Goal: Information Seeking & Learning: Learn about a topic

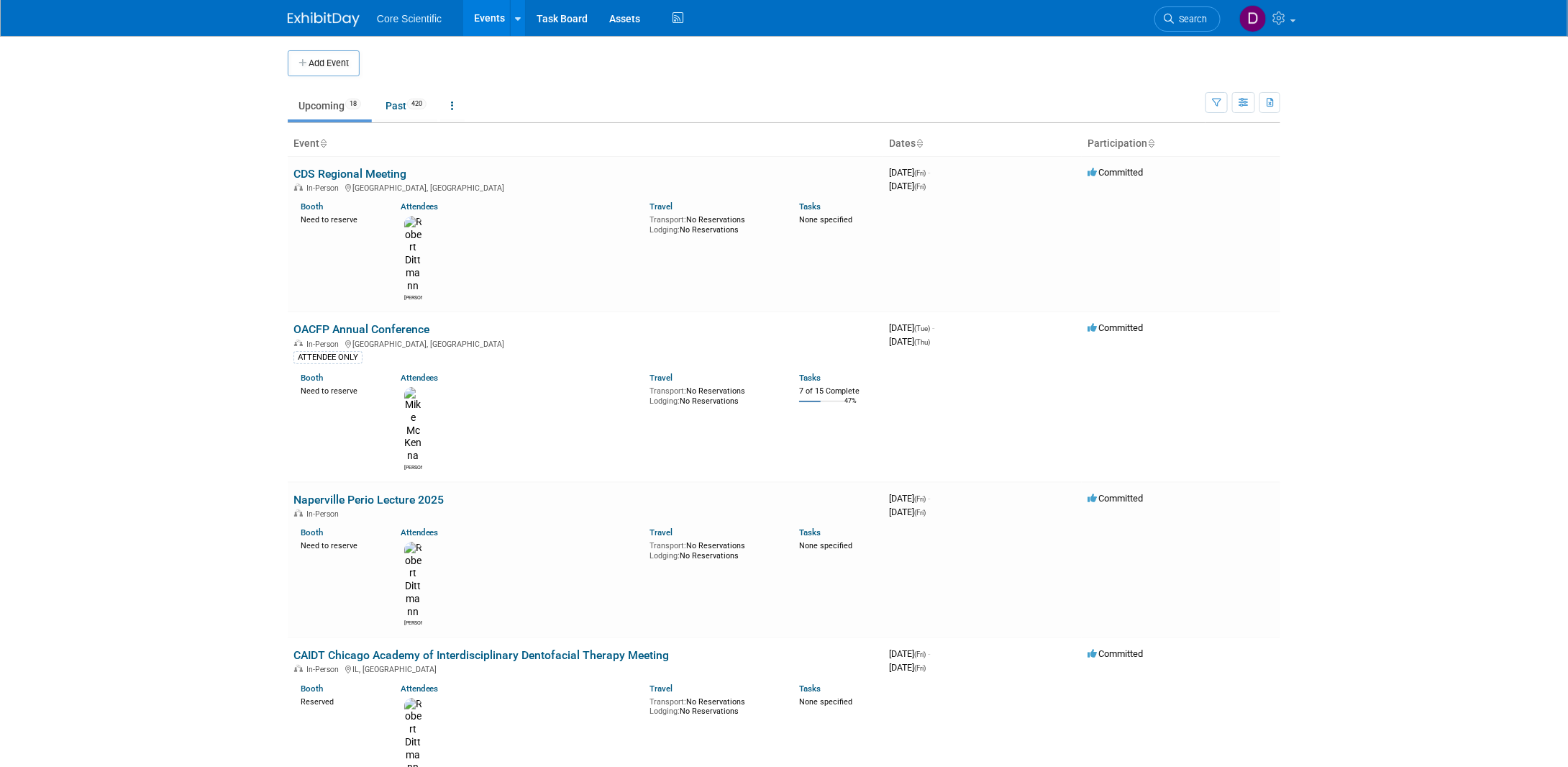
click at [331, 100] on link "Upcoming 18" at bounding box center [330, 105] width 84 height 27
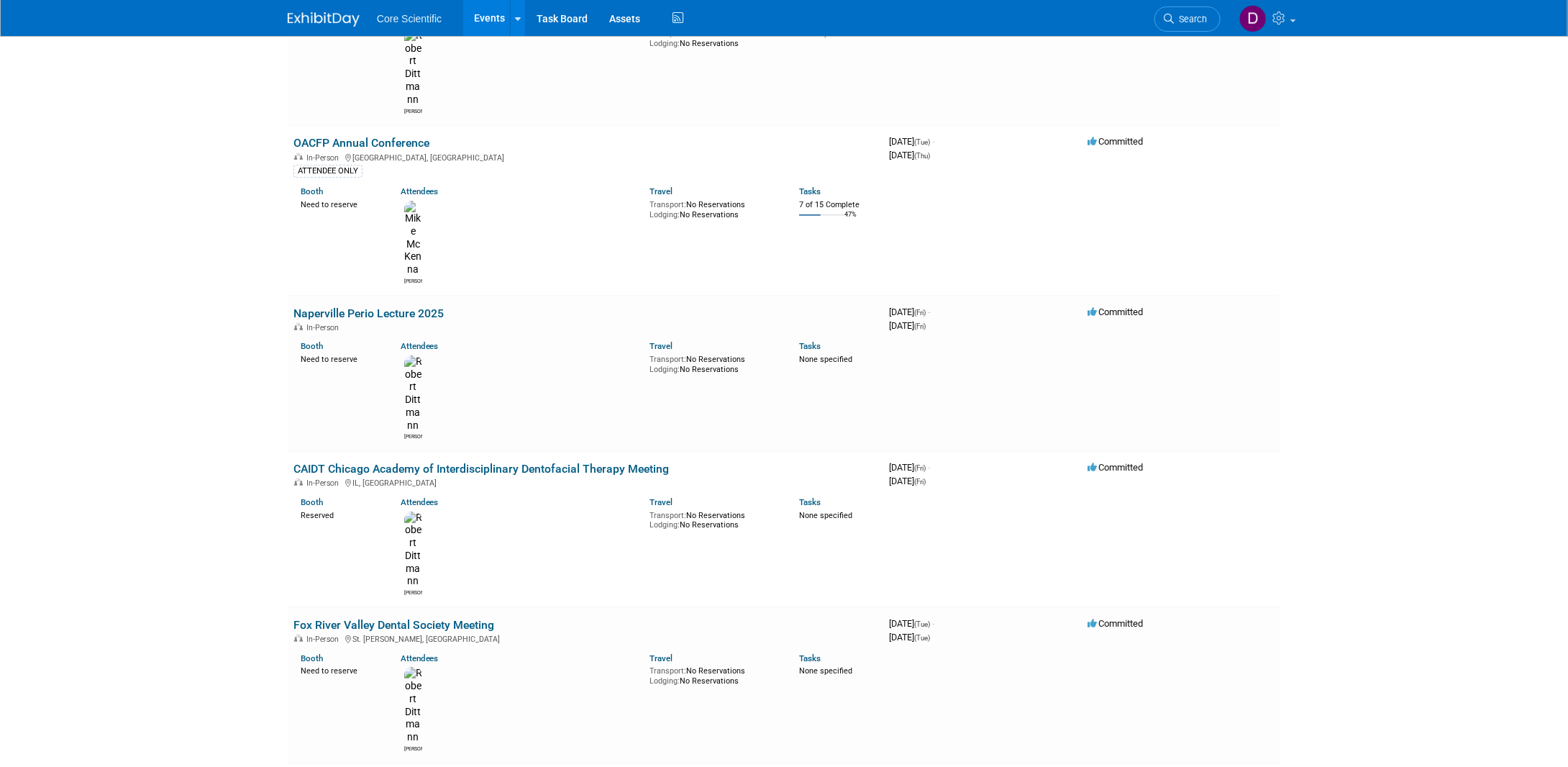
scroll to position [216, 0]
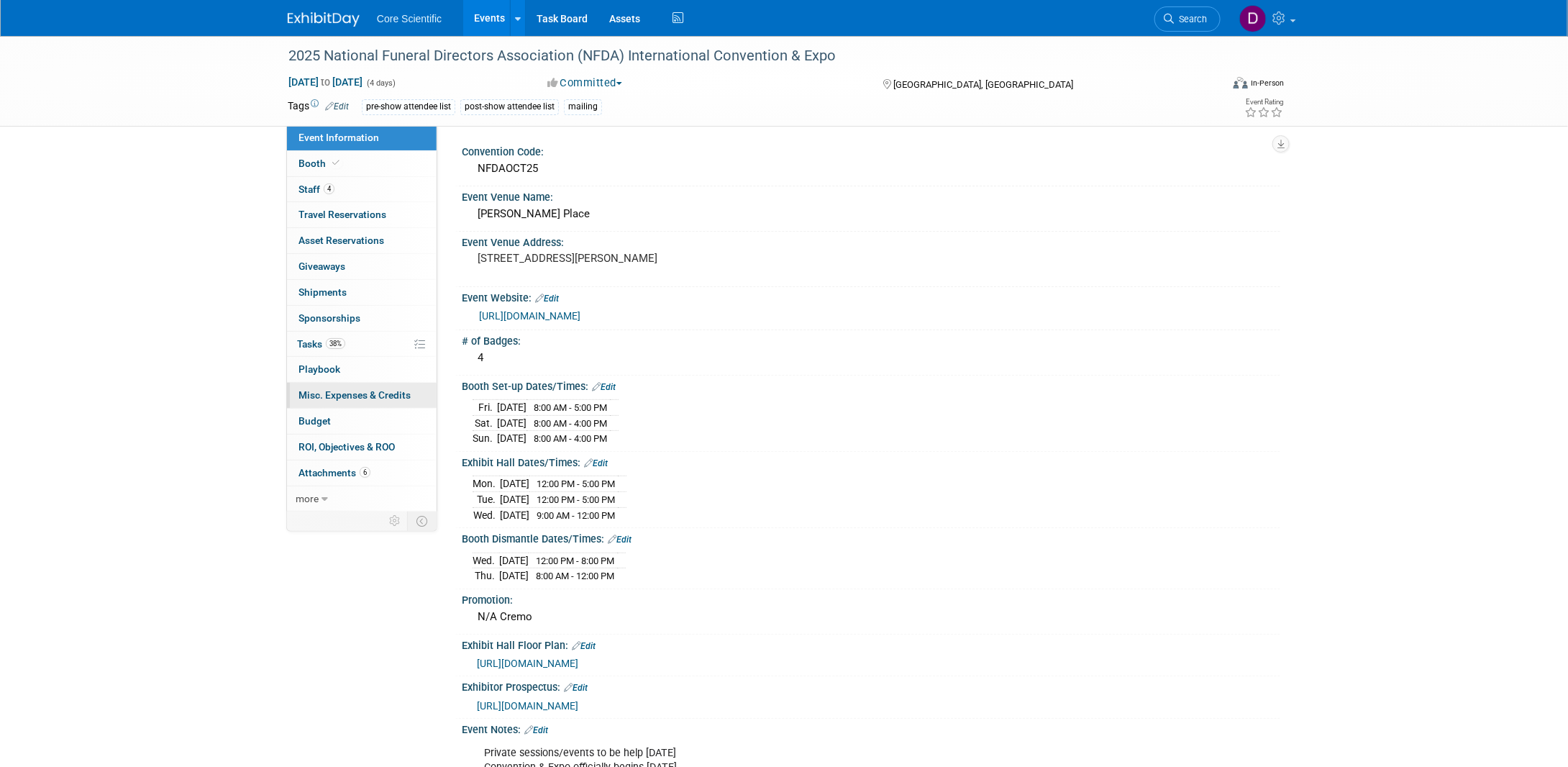
click at [323, 392] on span "Misc. Expenses & Credits 0" at bounding box center [354, 395] width 112 height 11
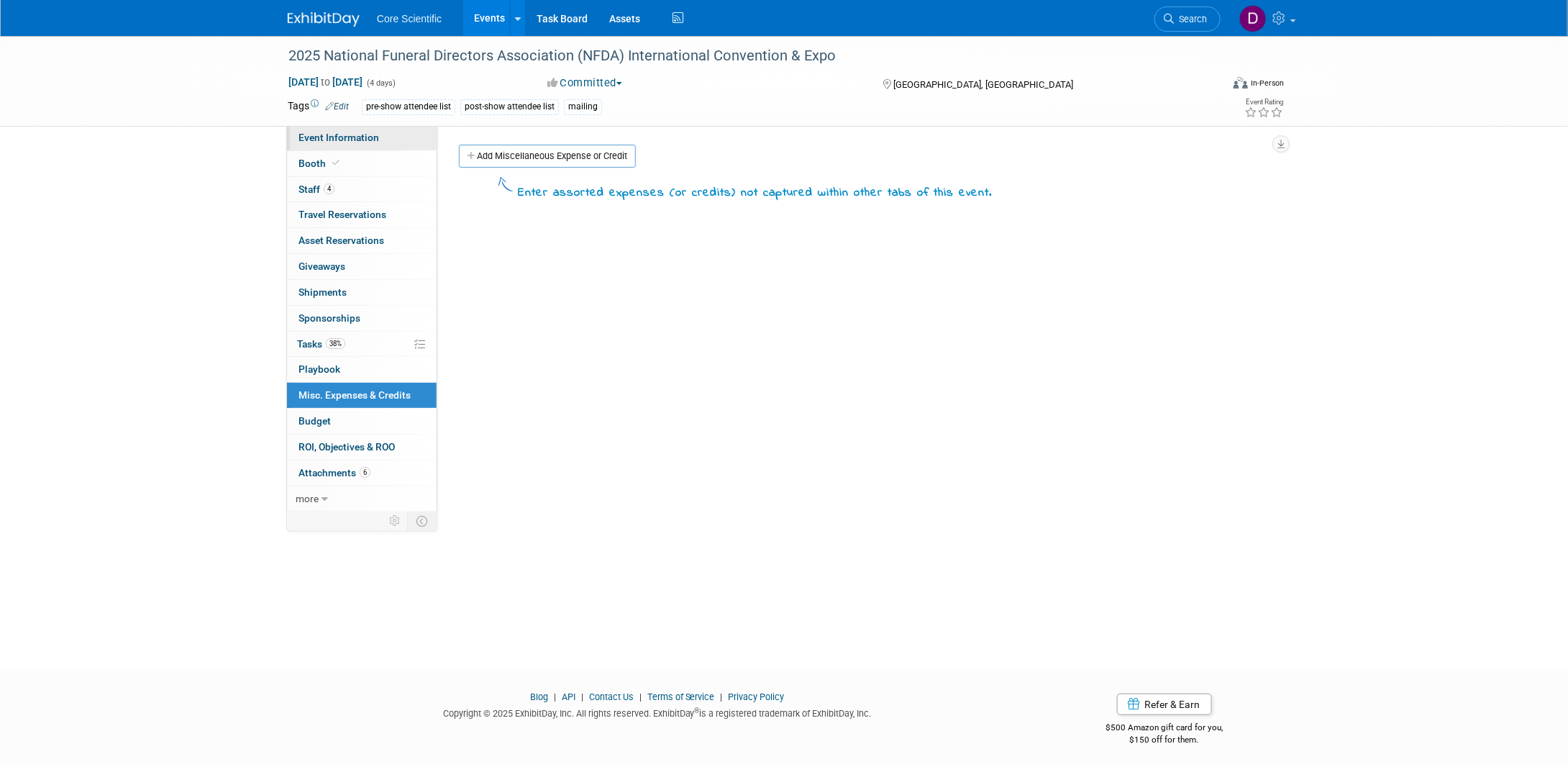
click at [316, 141] on span "Event Information" at bounding box center [338, 137] width 80 height 11
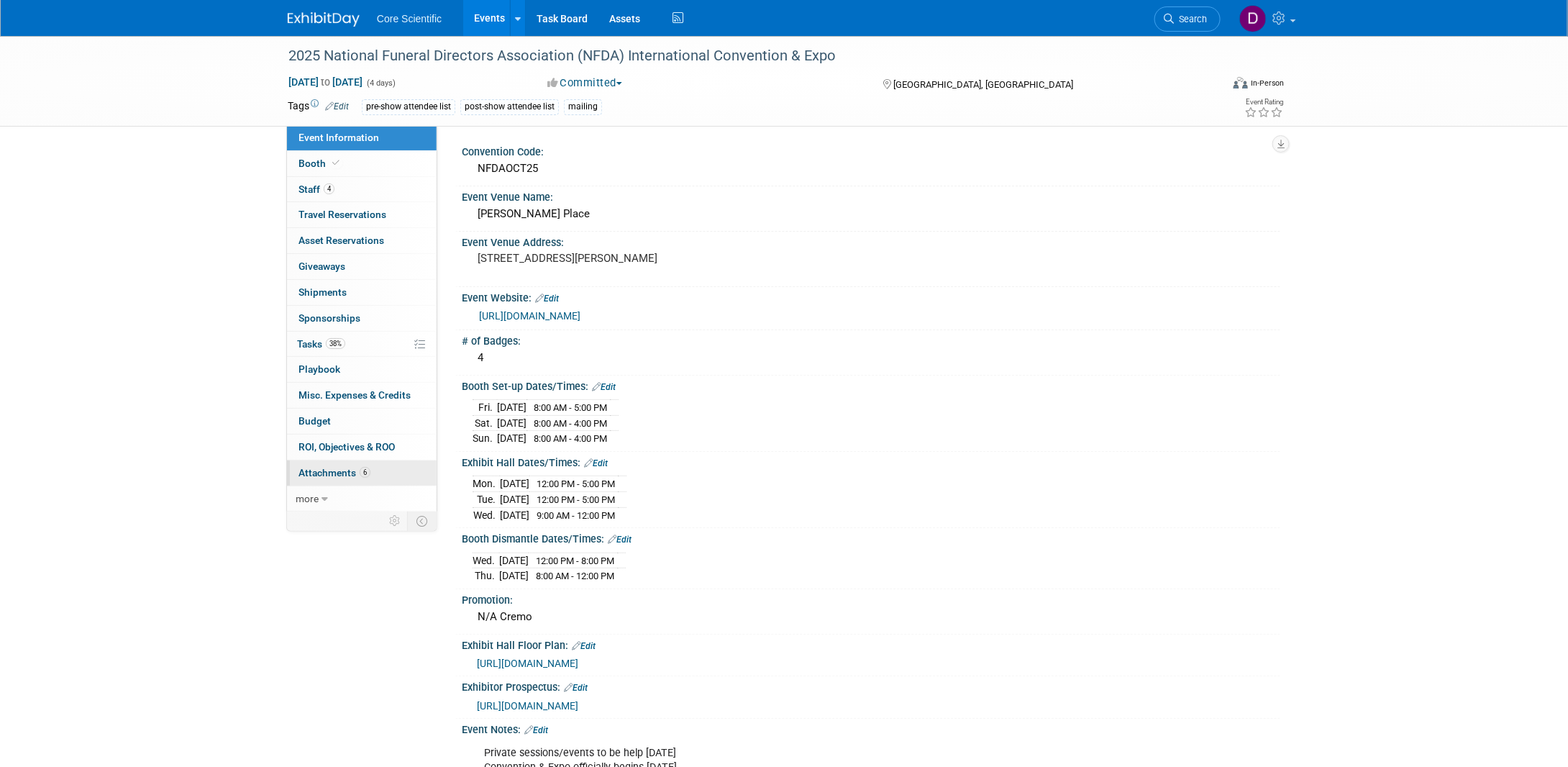
click at [326, 477] on link "6 Attachments 6" at bounding box center [361, 473] width 149 height 26
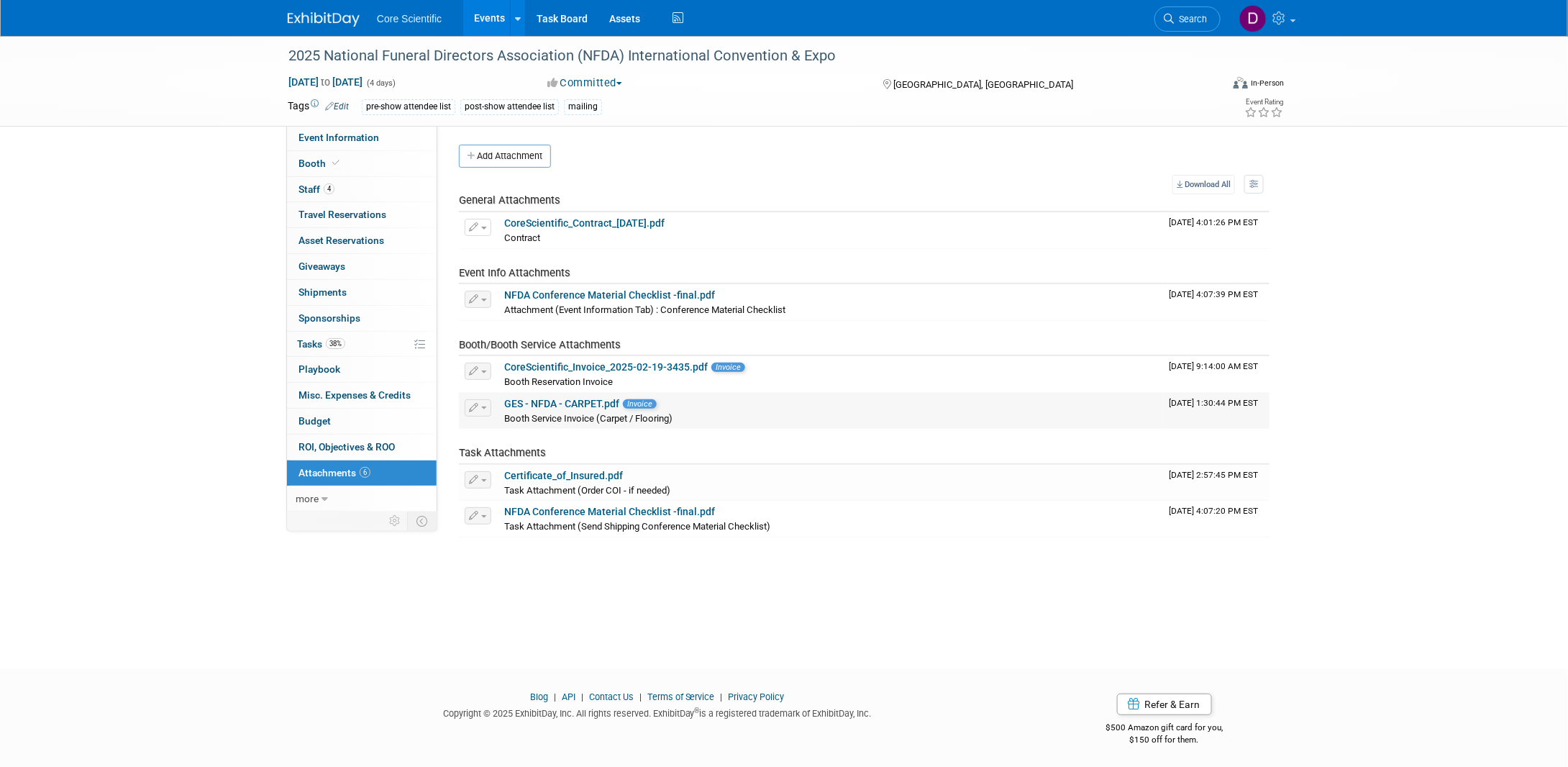
click at [551, 398] on link "GES - NFDA - CARPET.pdf" at bounding box center [562, 403] width 115 height 11
click at [308, 20] on img at bounding box center [323, 19] width 72 height 14
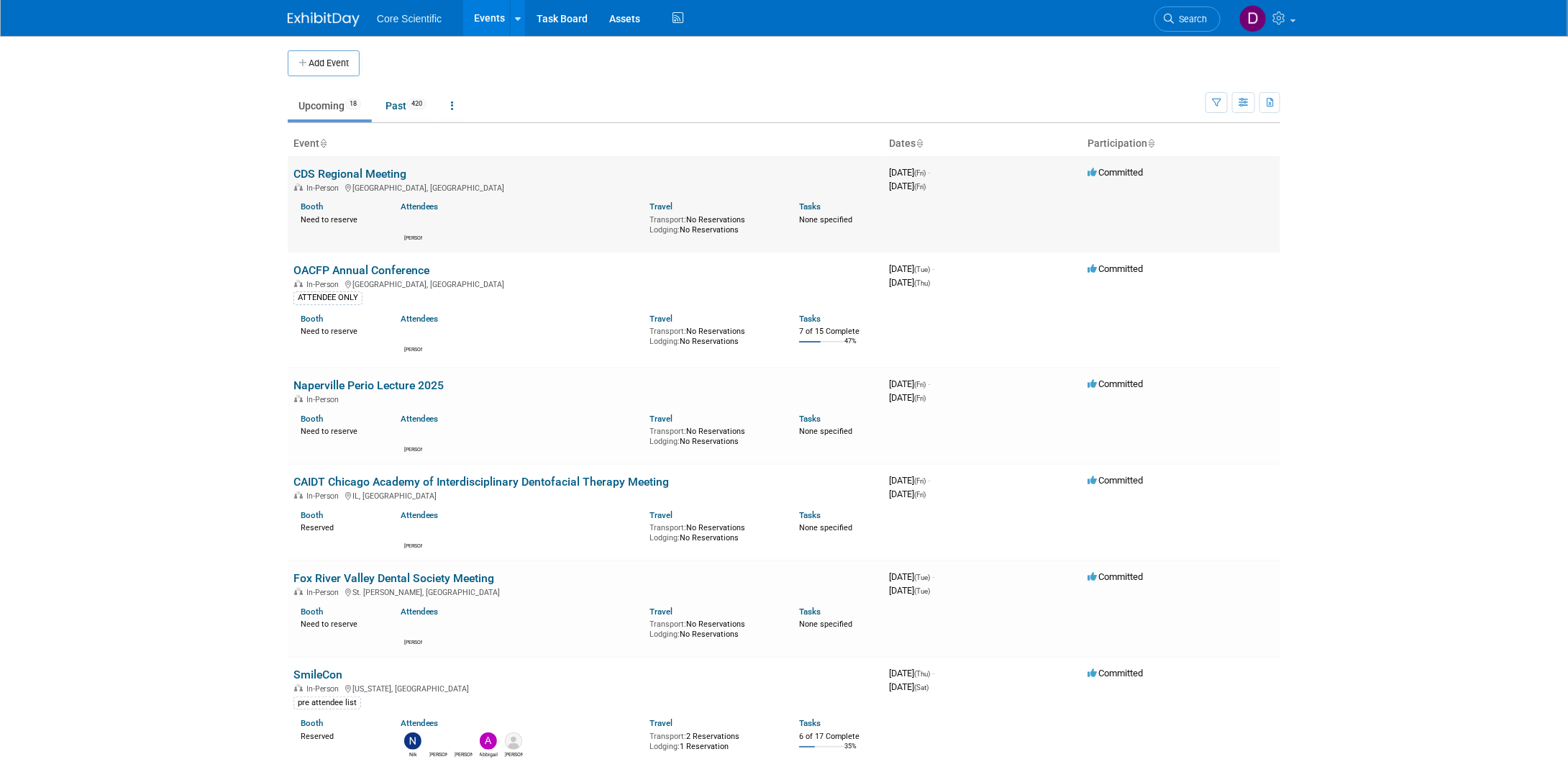
click at [390, 169] on link "CDS Regional Meeting" at bounding box center [350, 173] width 113 height 13
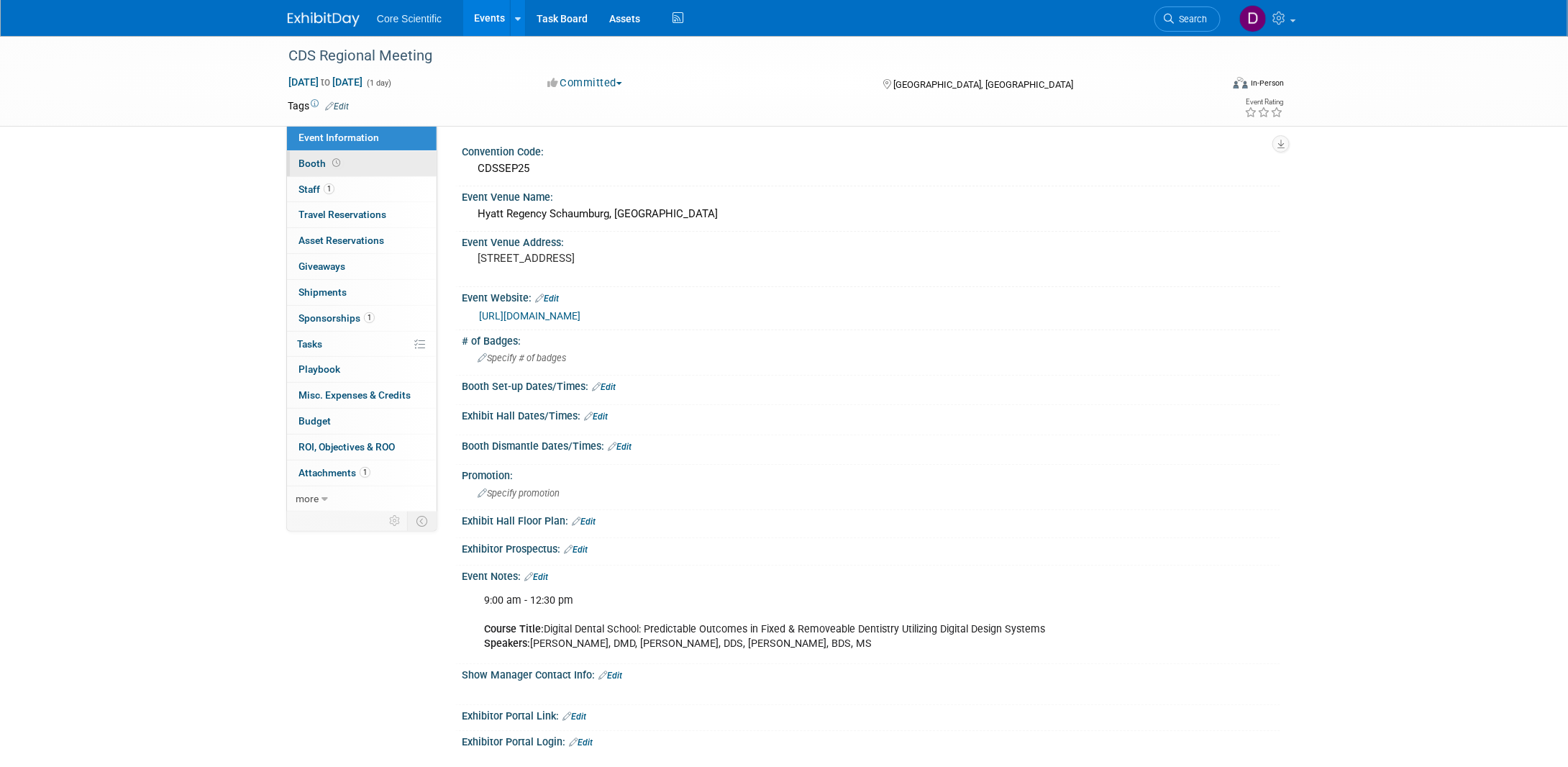
click at [331, 168] on span "Booth" at bounding box center [321, 163] width 44 height 11
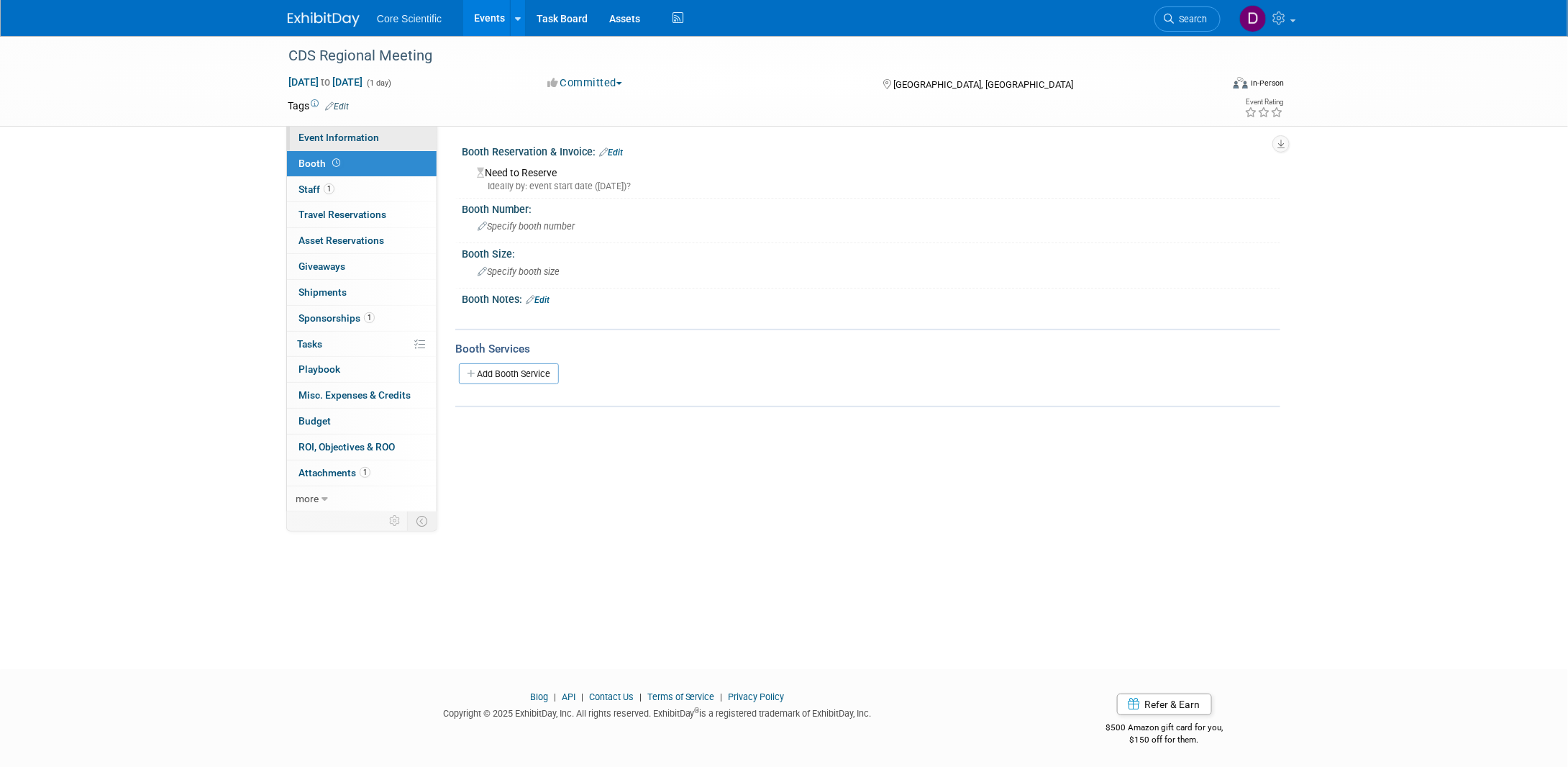
click at [316, 138] on span "Event Information" at bounding box center [338, 137] width 80 height 11
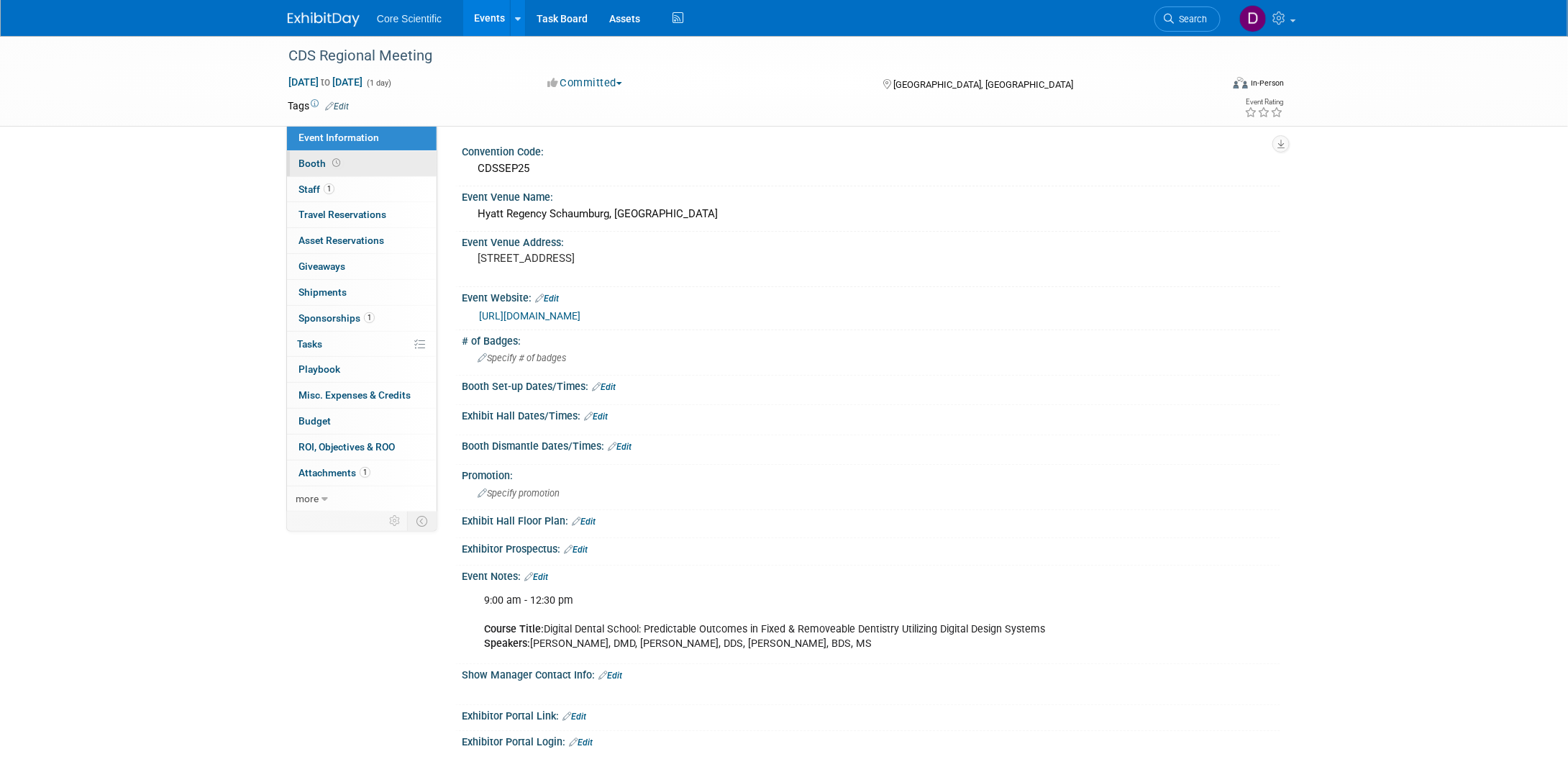
click at [326, 163] on span "Booth" at bounding box center [321, 163] width 44 height 11
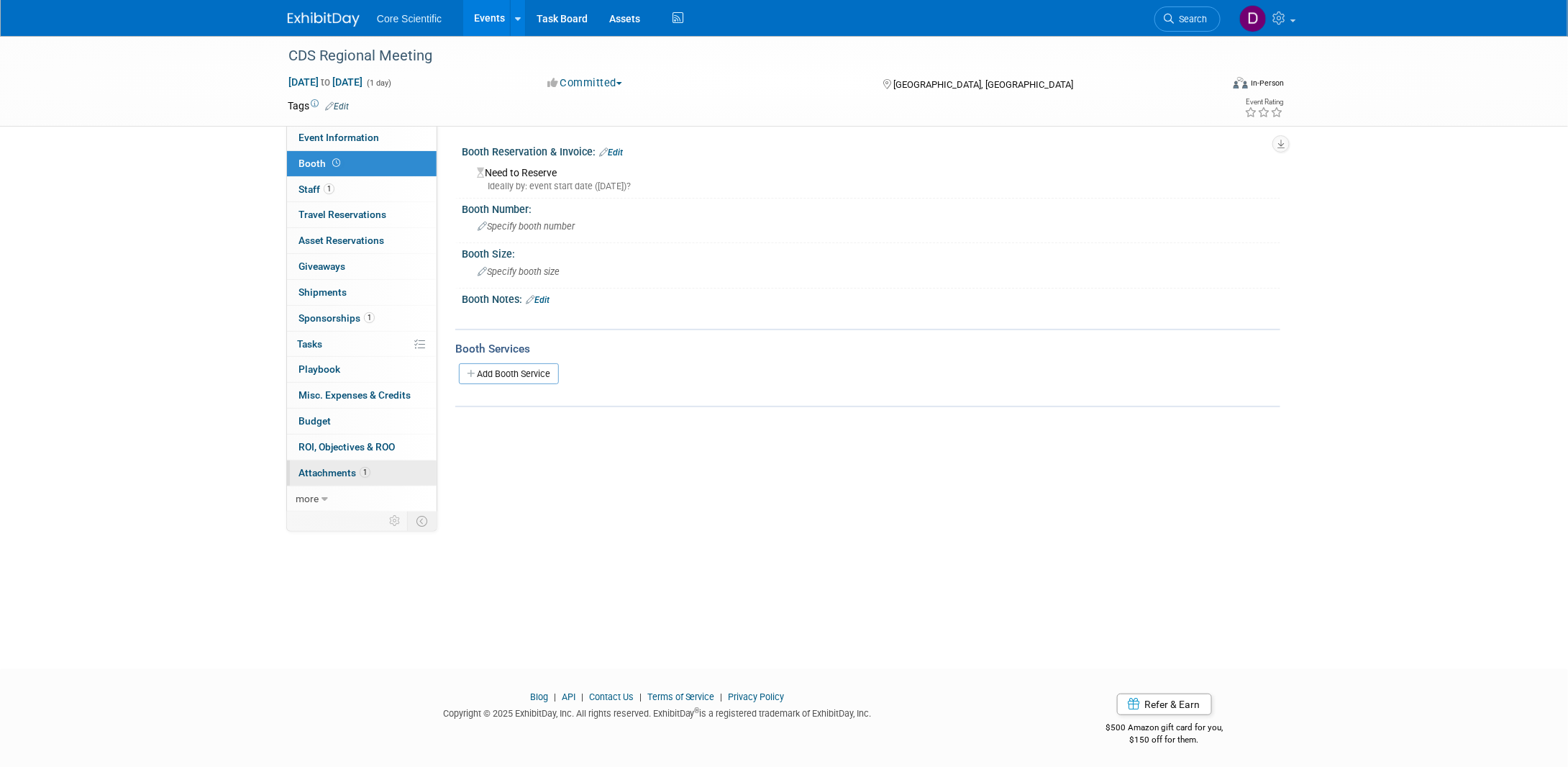
click at [343, 471] on span "Attachments 1" at bounding box center [334, 473] width 72 height 11
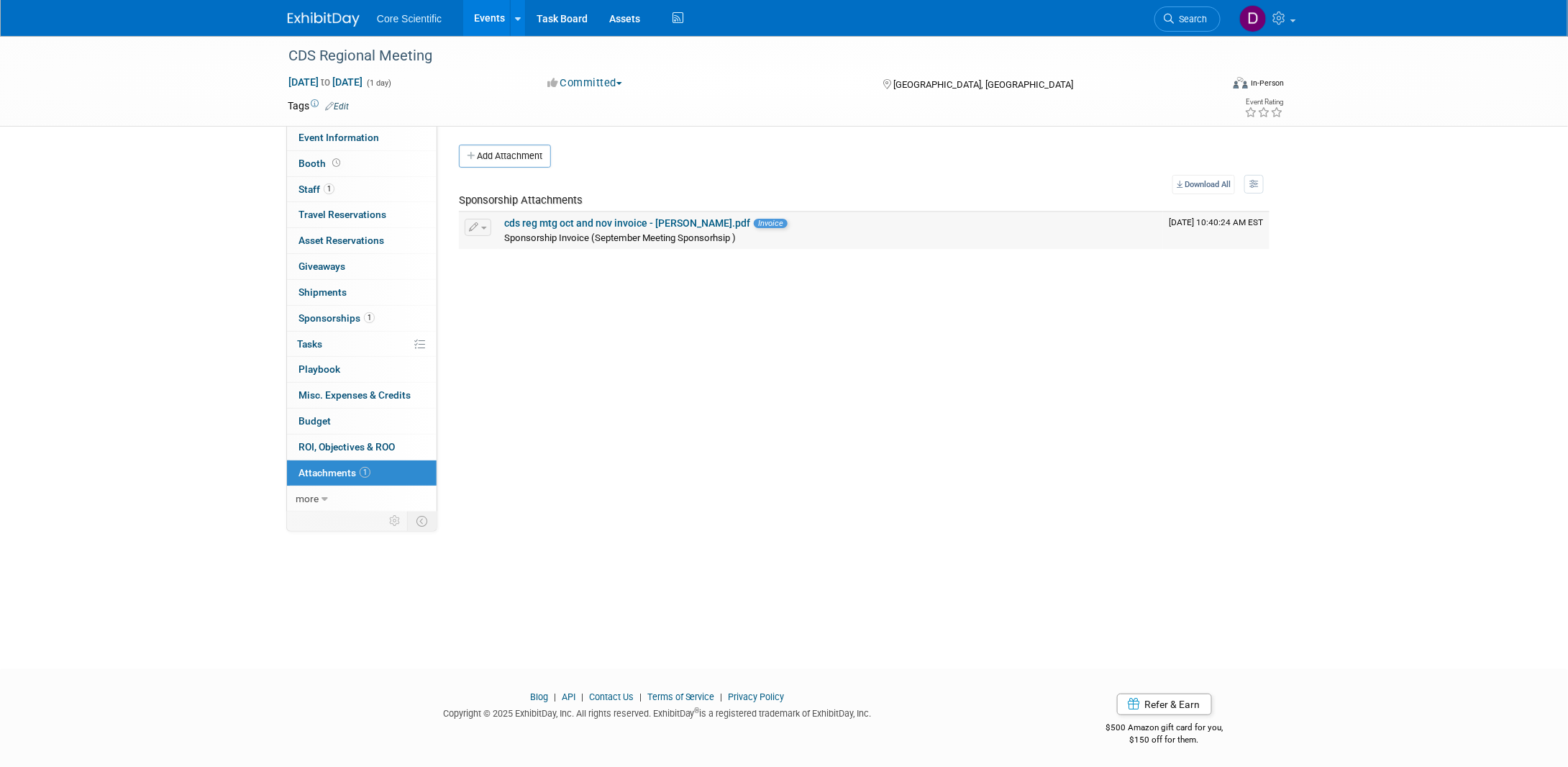
click at [605, 223] on link "cds reg mtg oct and nov invoice - [PERSON_NAME].pdf" at bounding box center [627, 223] width 246 height 11
click at [487, 19] on link "Events" at bounding box center [489, 18] width 52 height 36
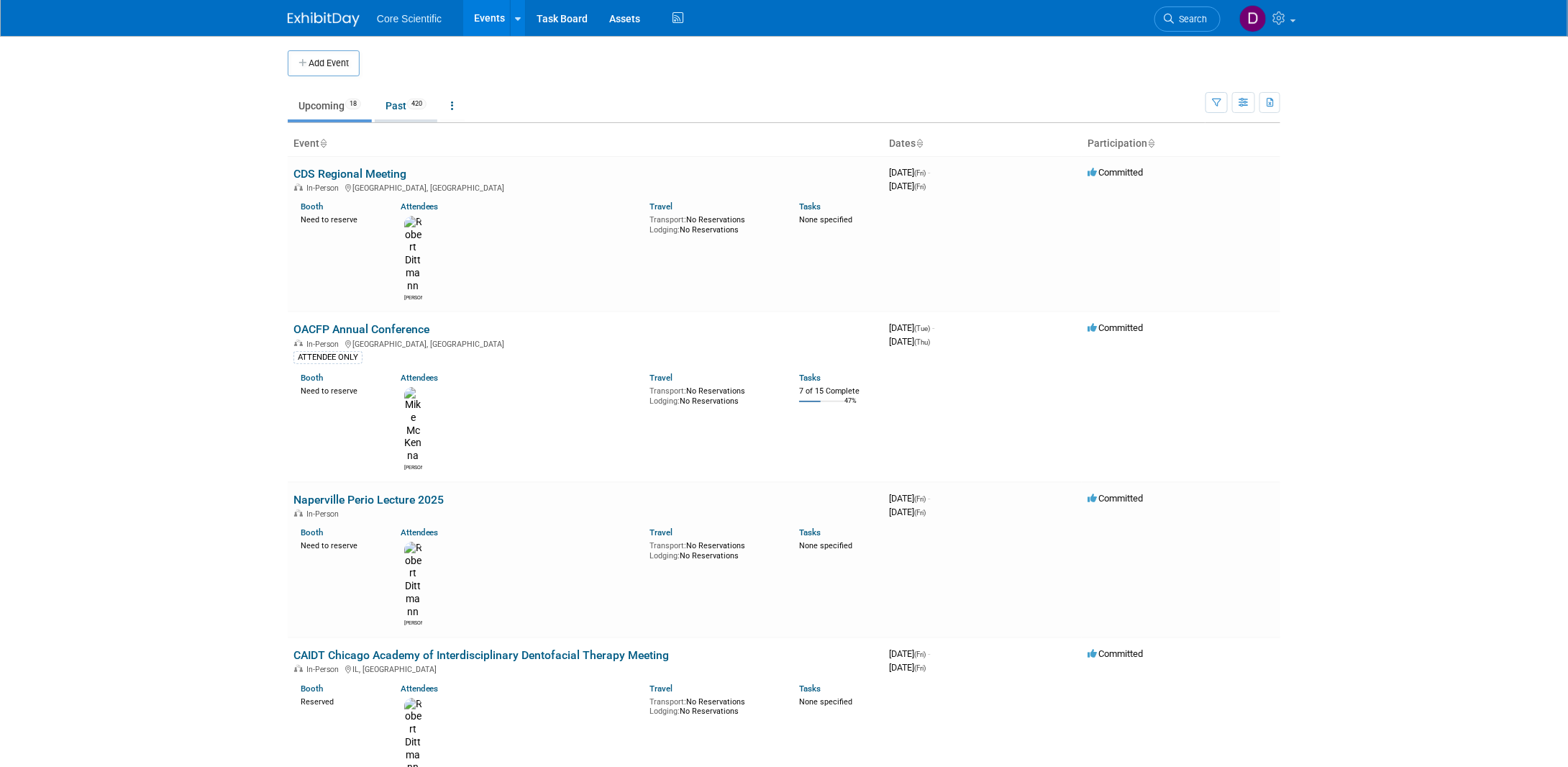
click at [404, 103] on link "Past 420" at bounding box center [405, 105] width 63 height 27
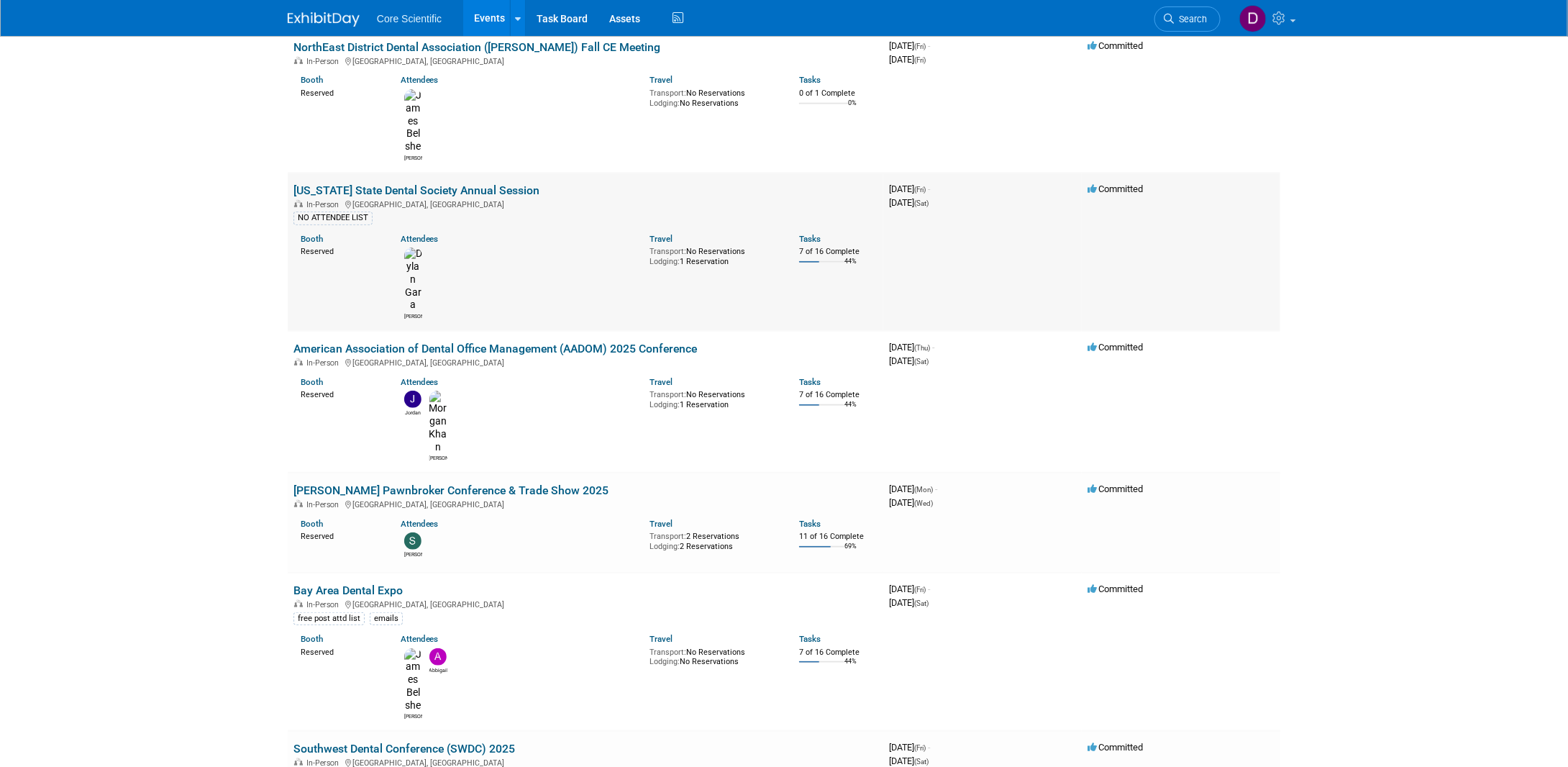
scroll to position [288, 0]
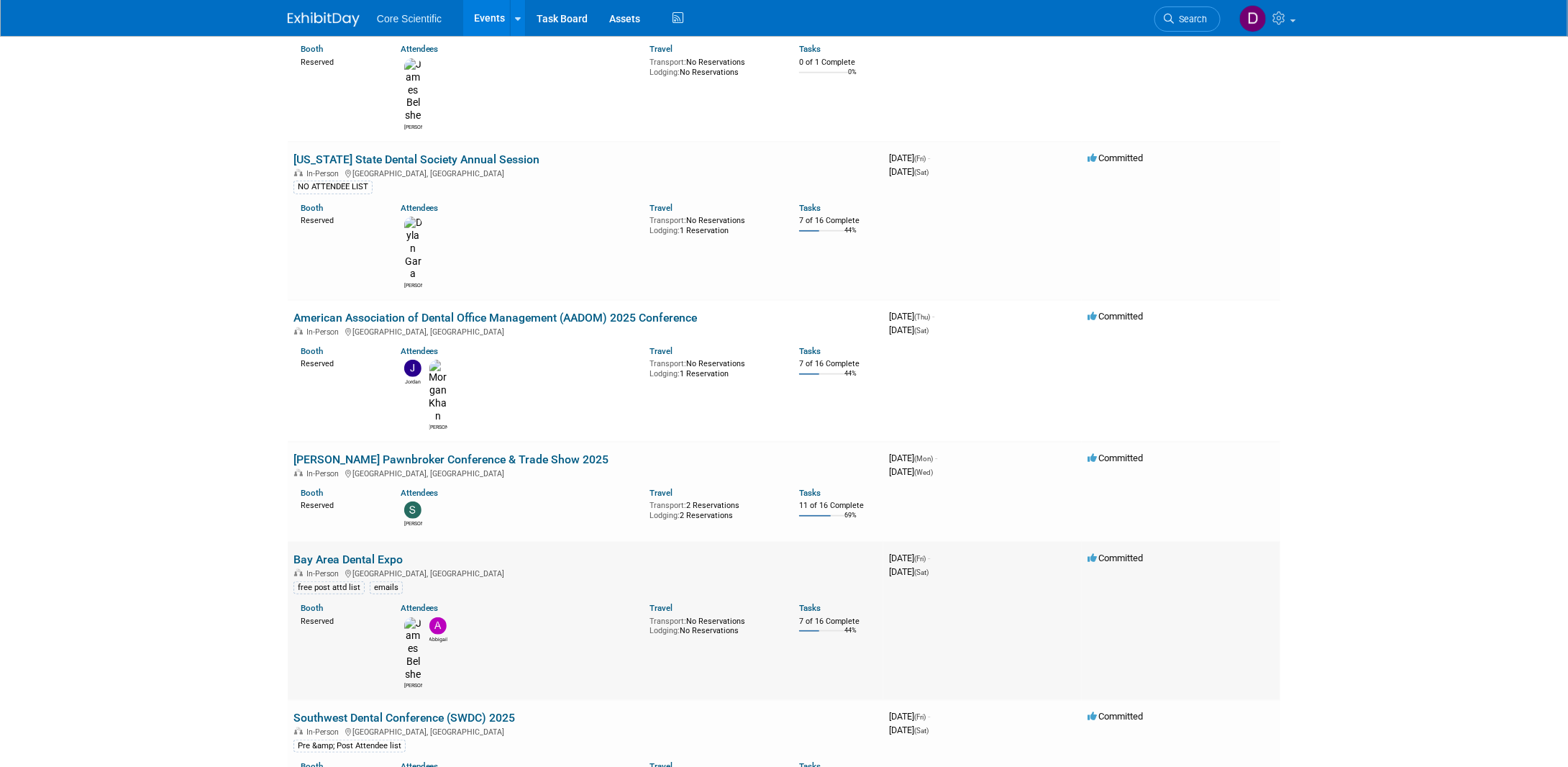
click at [333, 552] on link "Bay Area Dental Expo" at bounding box center [348, 558] width 110 height 13
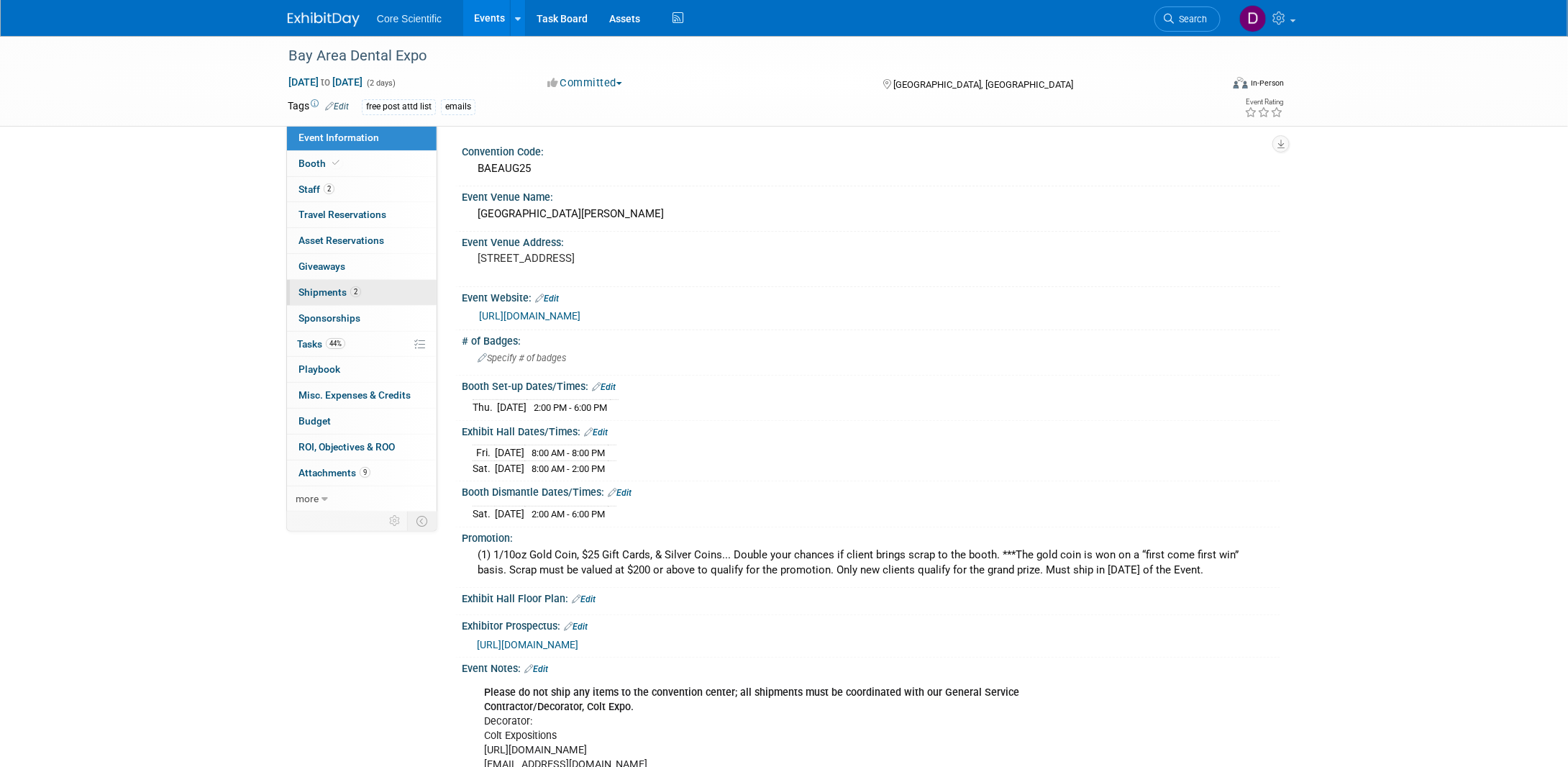
click at [331, 295] on span "Shipments 2" at bounding box center [330, 292] width 63 height 11
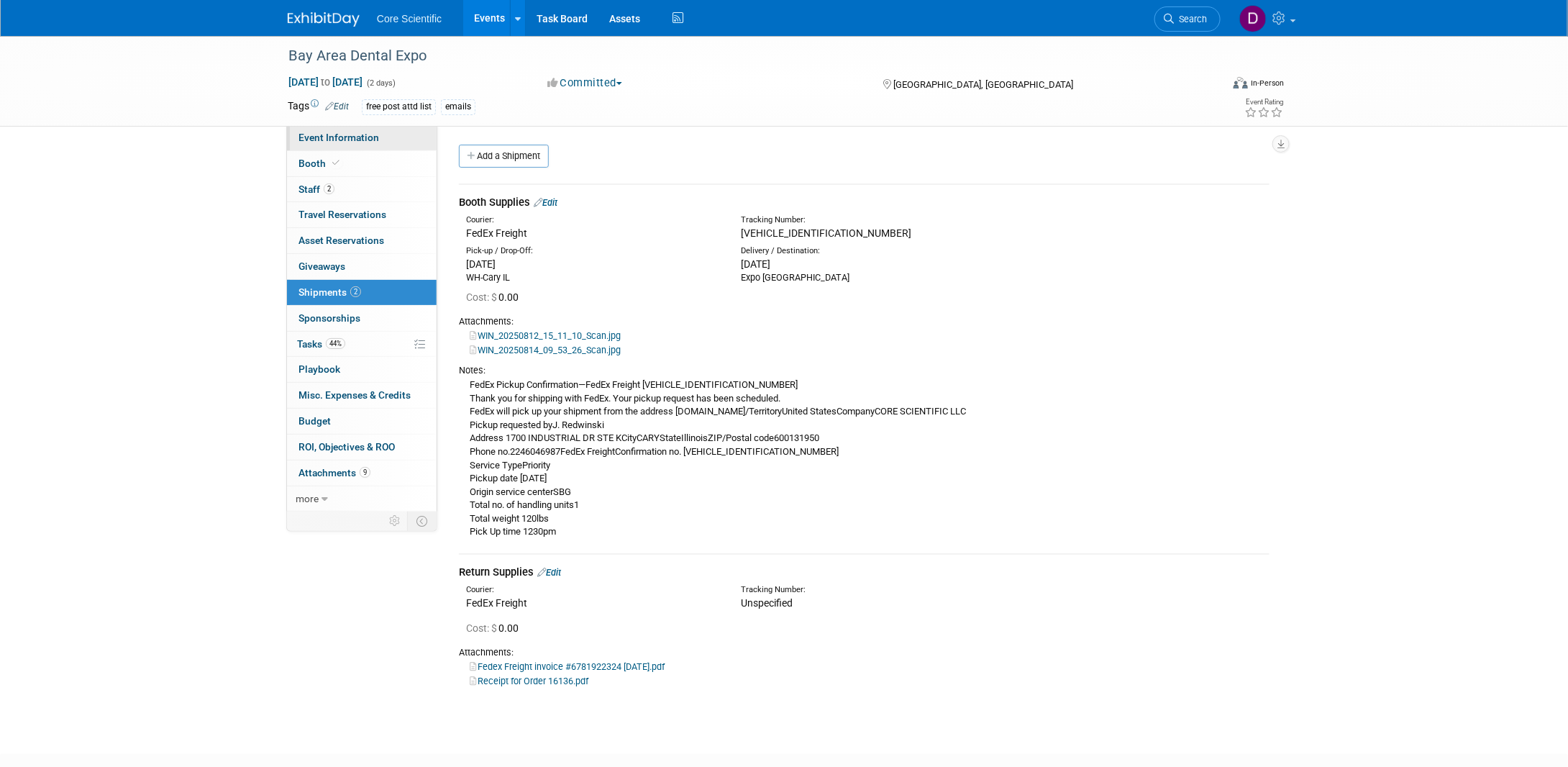
click at [327, 133] on span "Event Information" at bounding box center [338, 137] width 80 height 11
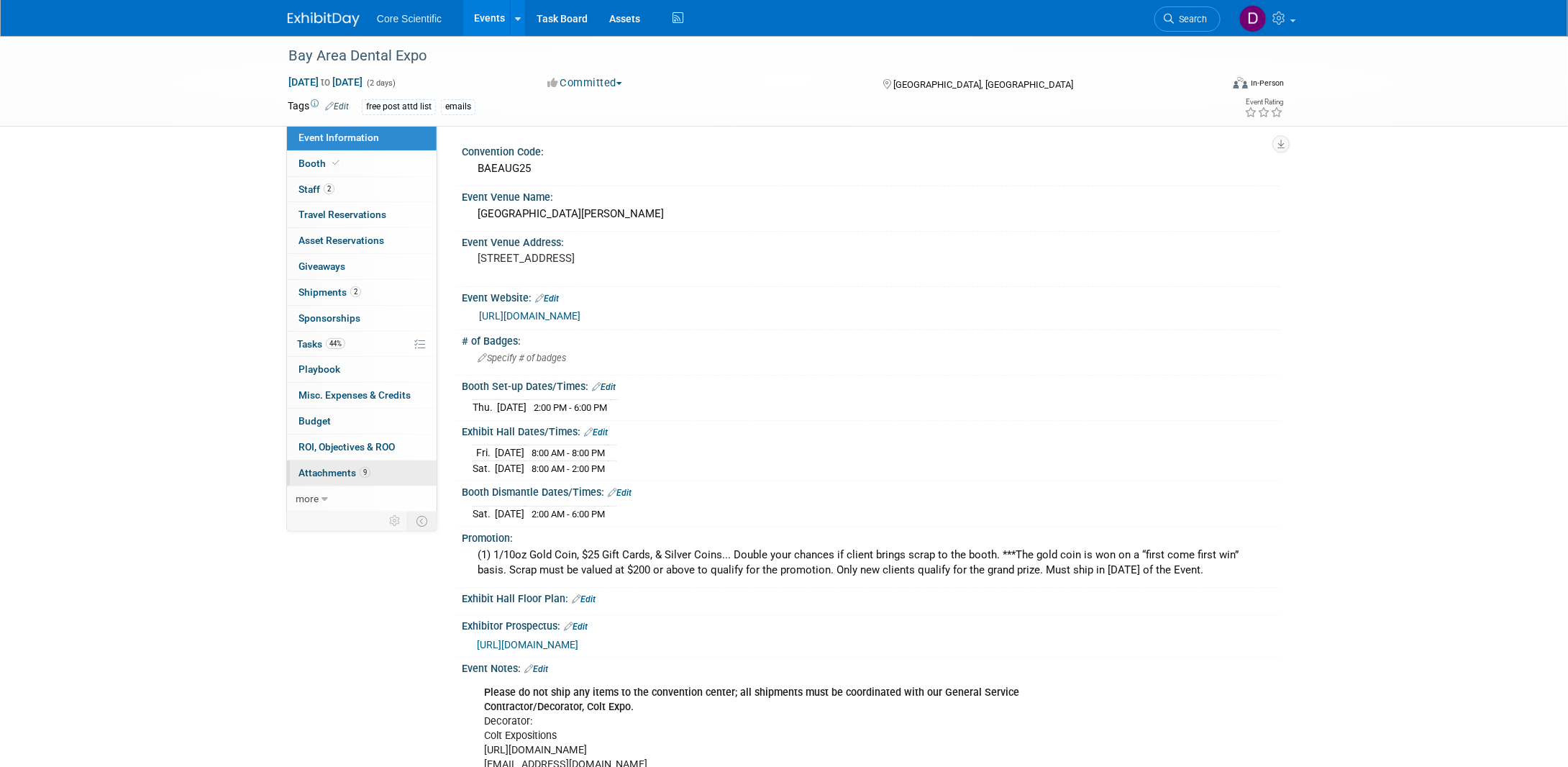
click at [344, 472] on span "Attachments 9" at bounding box center [334, 473] width 72 height 11
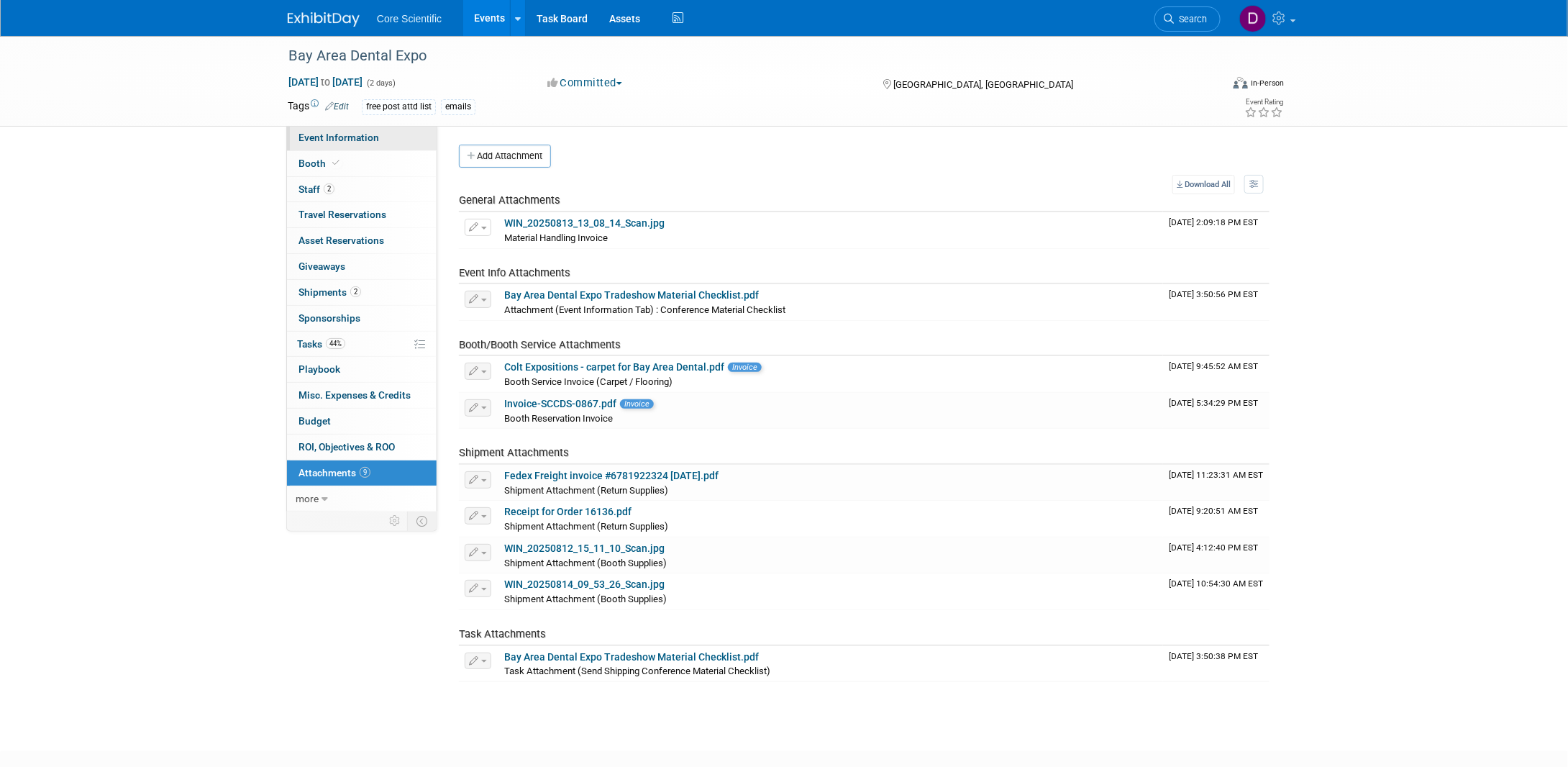
click at [352, 146] on link "Event Information" at bounding box center [361, 138] width 149 height 26
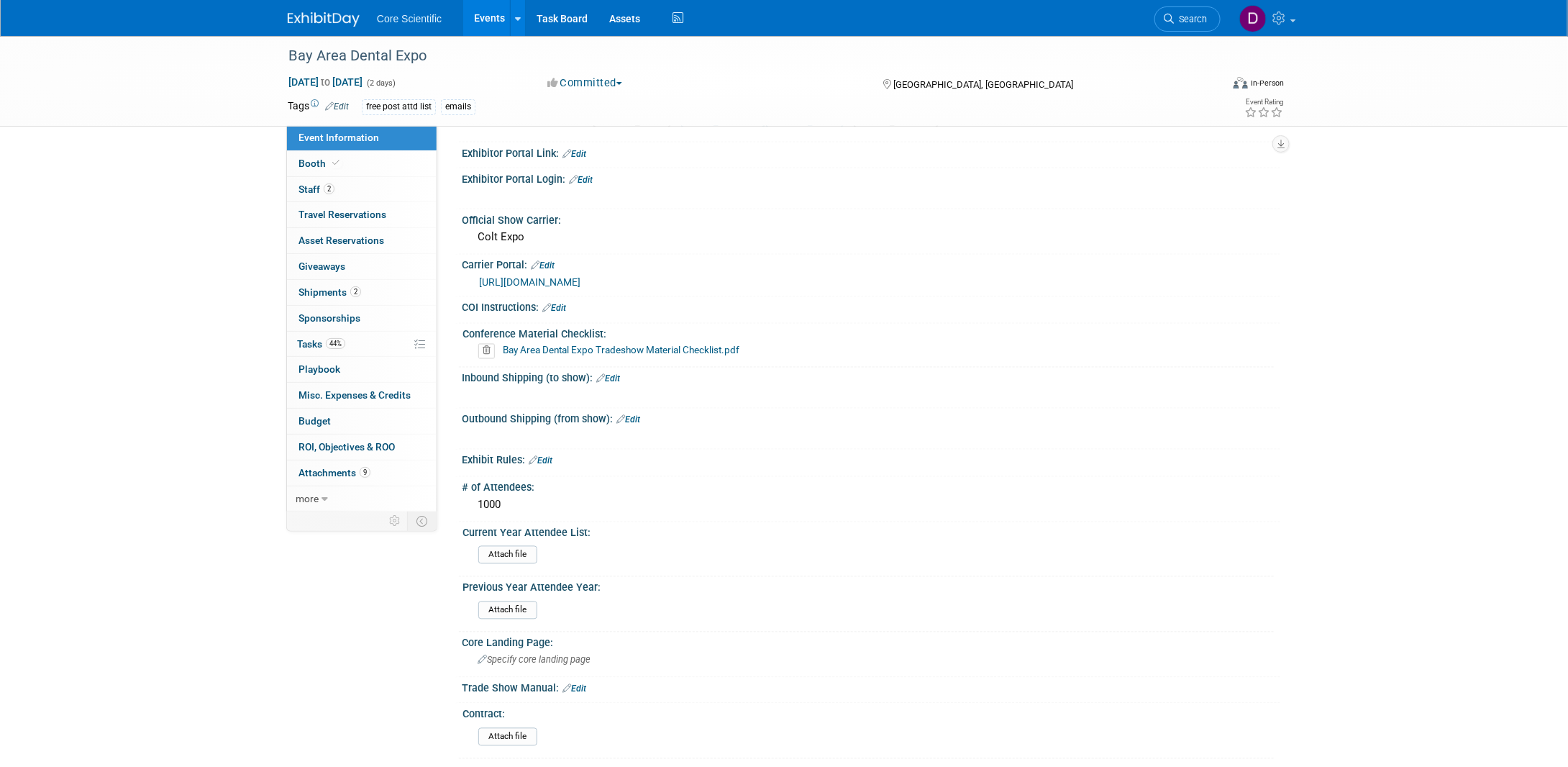
scroll to position [1151, 0]
